Goal: Transaction & Acquisition: Purchase product/service

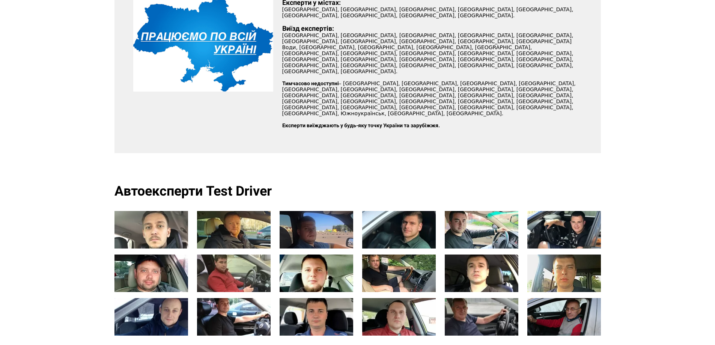
scroll to position [676, 0]
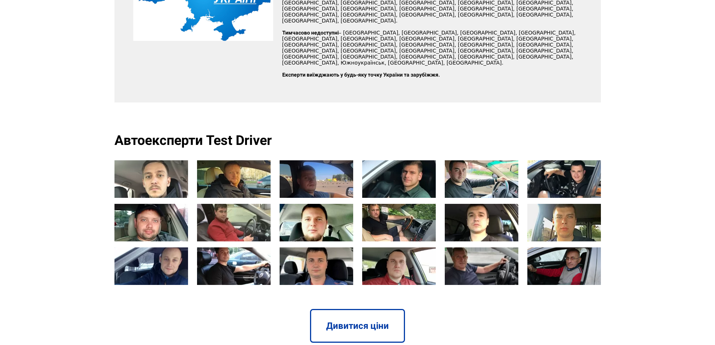
click at [375, 309] on link "Дивитися ціни" at bounding box center [357, 326] width 95 height 34
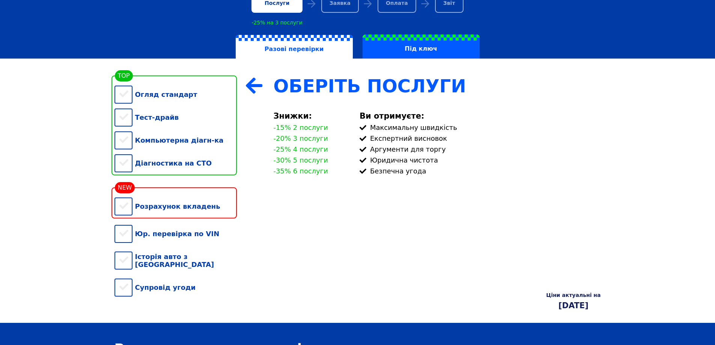
scroll to position [113, 0]
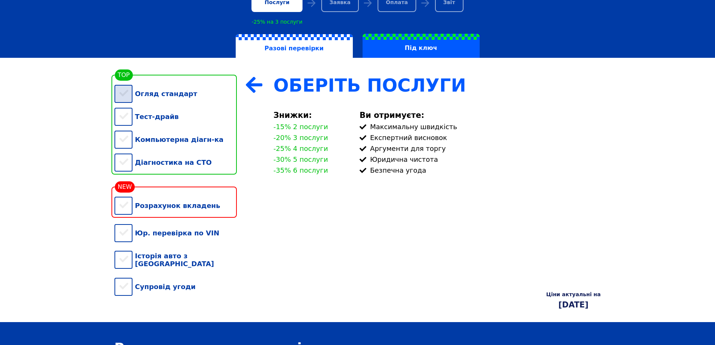
click at [122, 92] on div "Огляд стандарт" at bounding box center [175, 93] width 122 height 23
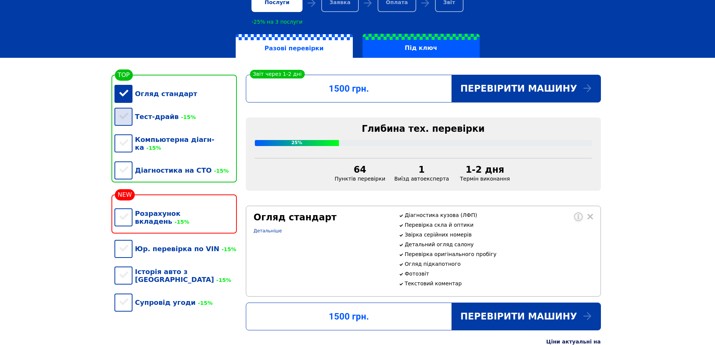
click at [117, 119] on div "Тест-драйв -15%" at bounding box center [175, 116] width 122 height 23
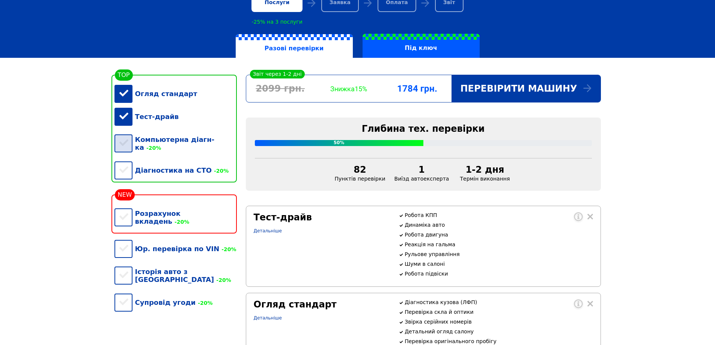
click at [125, 144] on div "Компьютерна діагн-ка -20%" at bounding box center [175, 143] width 122 height 31
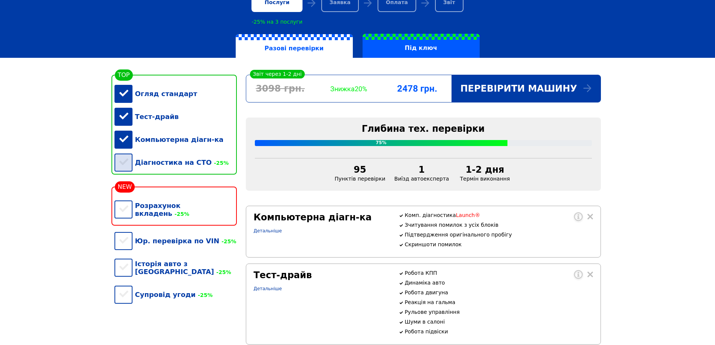
click at [120, 169] on div "Діагностика на СТО -25%" at bounding box center [175, 162] width 122 height 23
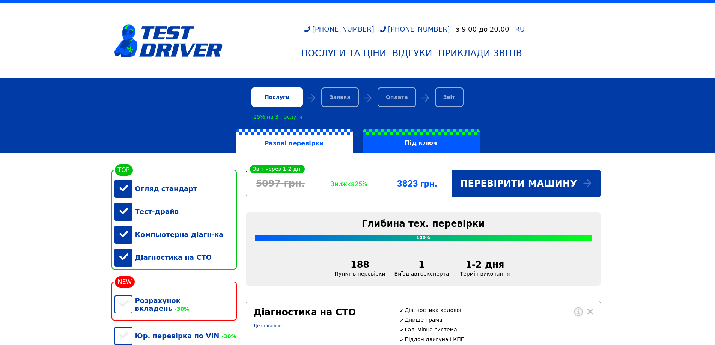
scroll to position [0, 0]
